Goal: Information Seeking & Learning: Learn about a topic

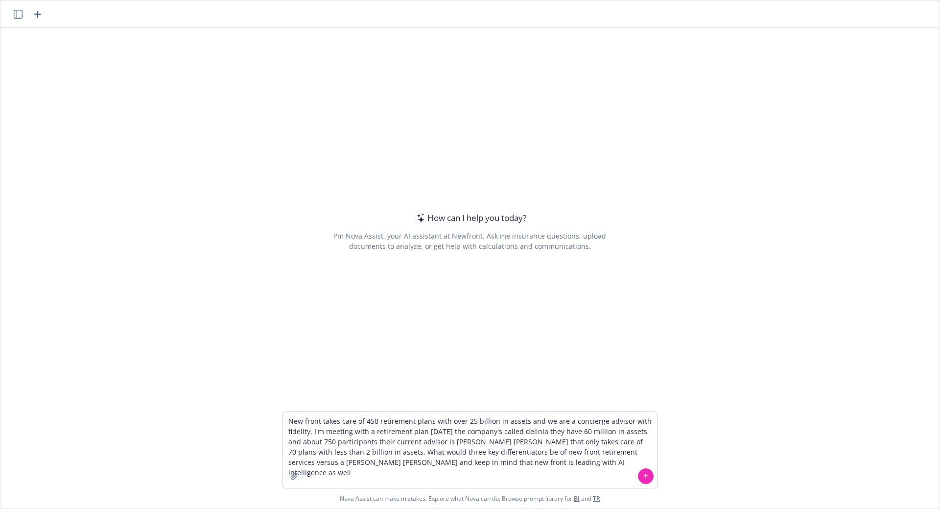
type textarea "New front takes care of 450 retirement plans with over 25 billion in assets and…"
click at [642, 473] on icon at bounding box center [645, 475] width 7 height 7
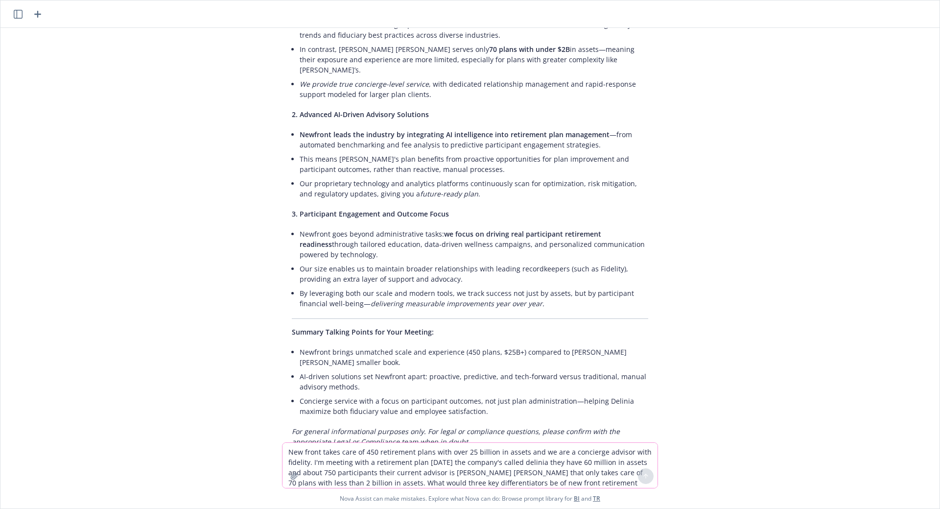
scroll to position [196, 0]
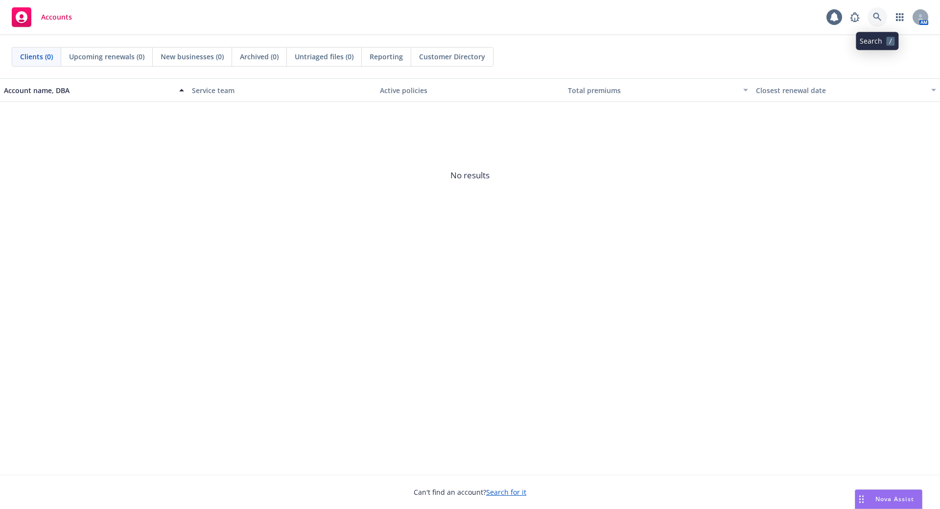
click at [878, 13] on icon at bounding box center [877, 17] width 9 height 9
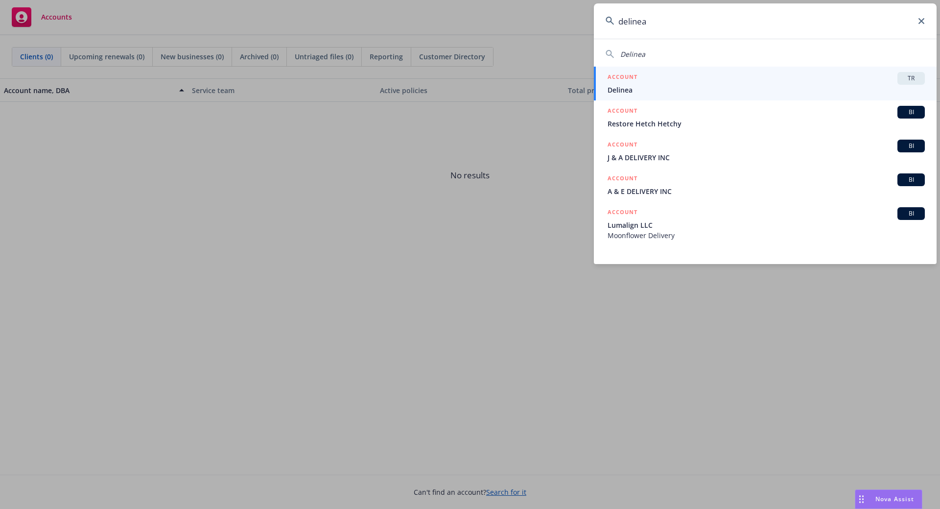
type input "delinea"
click at [674, 73] on div "ACCOUNT TR" at bounding box center [766, 78] width 317 height 13
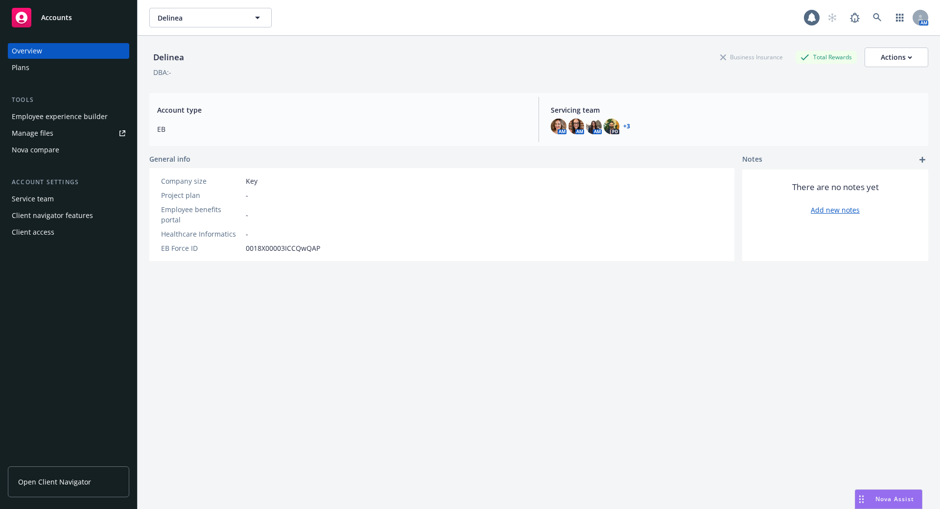
click at [54, 199] on div "Service team" at bounding box center [69, 199] width 114 height 16
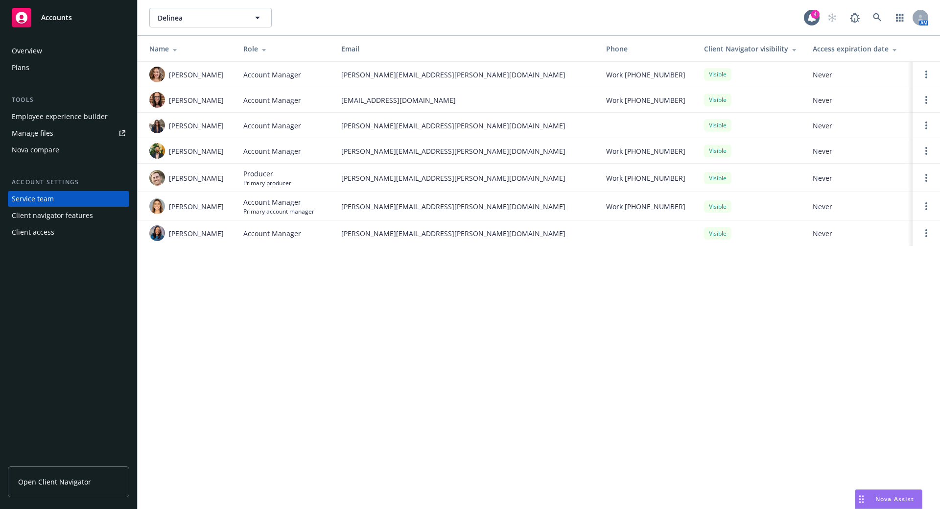
click at [62, 118] on div "Employee experience builder" at bounding box center [60, 117] width 96 height 16
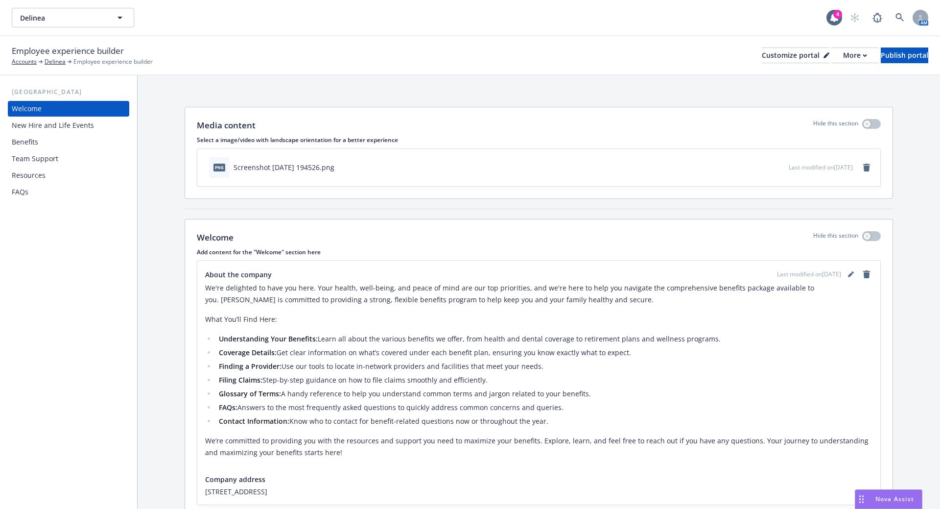
click at [46, 144] on div "Benefits" at bounding box center [69, 142] width 114 height 16
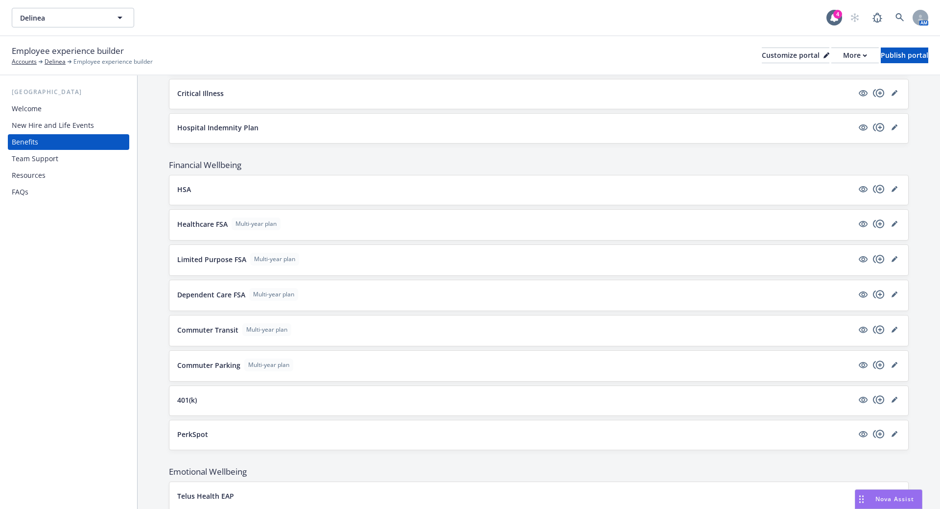
scroll to position [924, 0]
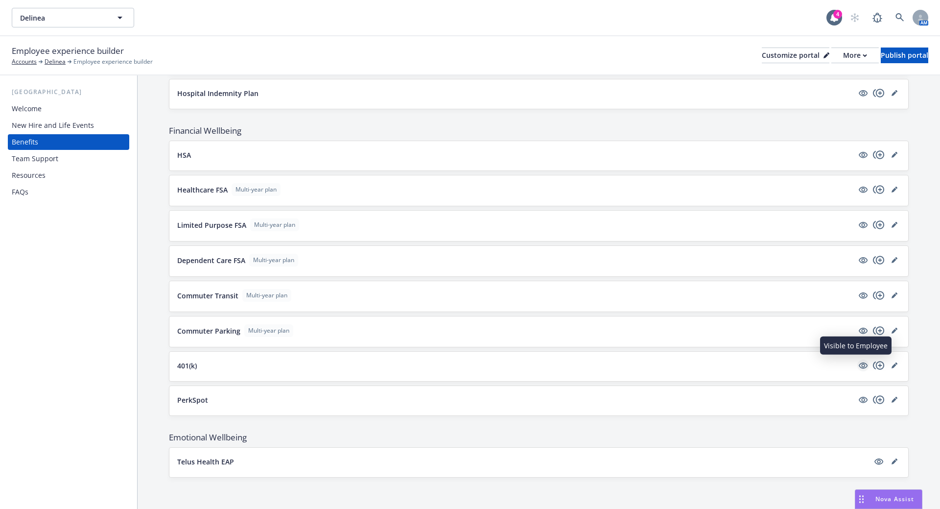
click at [859, 364] on icon "visible" at bounding box center [863, 365] width 9 height 6
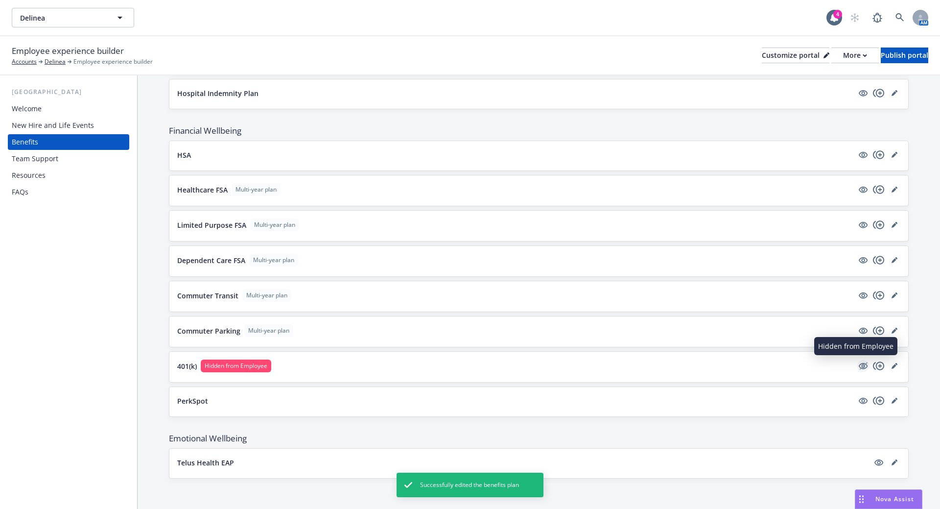
click at [860, 364] on icon "hidden" at bounding box center [864, 365] width 8 height 7
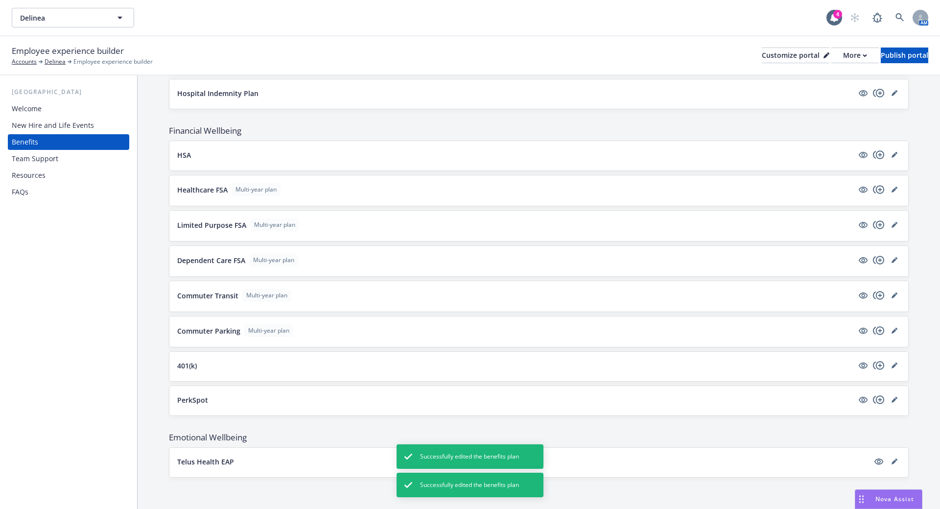
click at [189, 362] on p "401(k)" at bounding box center [187, 365] width 20 height 10
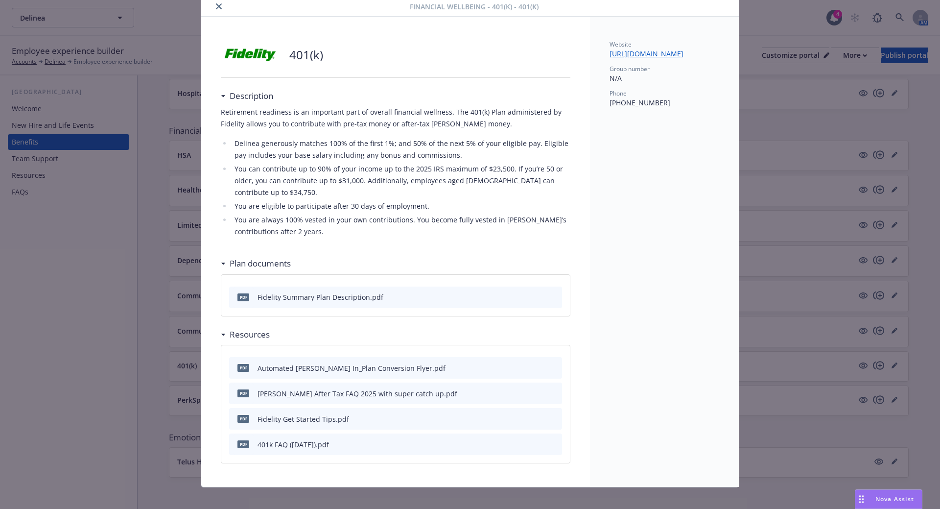
scroll to position [45, 0]
